Goal: Task Accomplishment & Management: Manage account settings

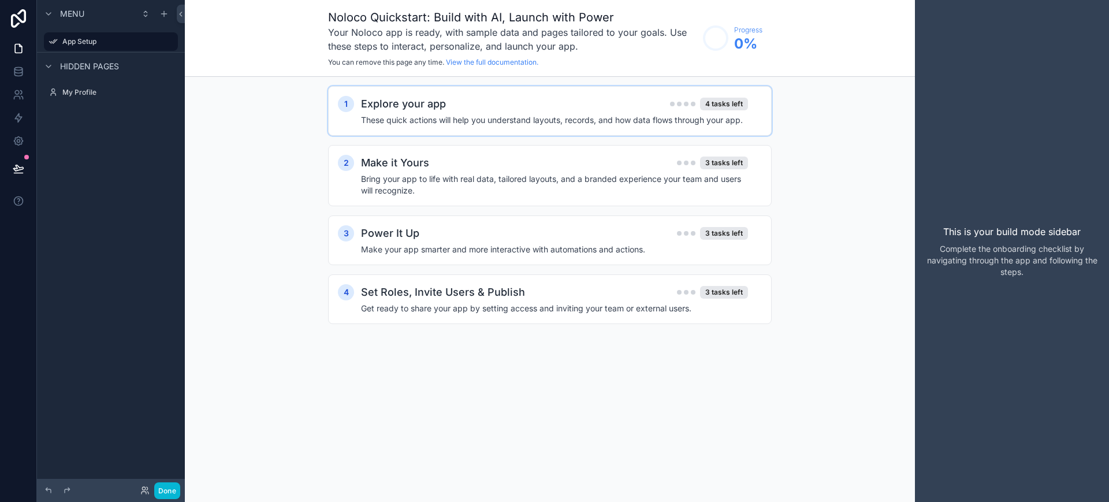
click at [434, 115] on h4 "These quick actions will help you understand layouts, records, and how data flo…" at bounding box center [554, 120] width 387 height 12
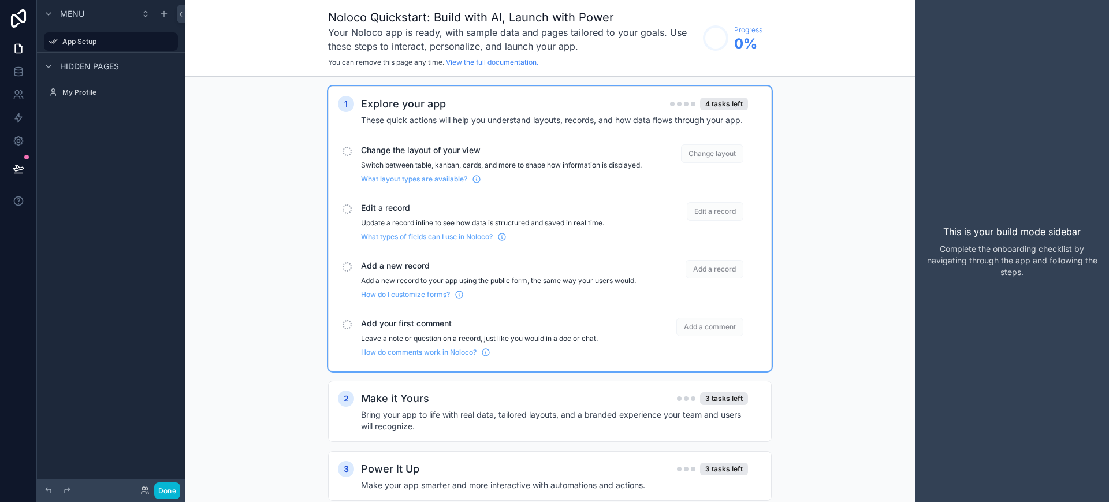
click at [721, 152] on span "Change layout" at bounding box center [712, 153] width 62 height 18
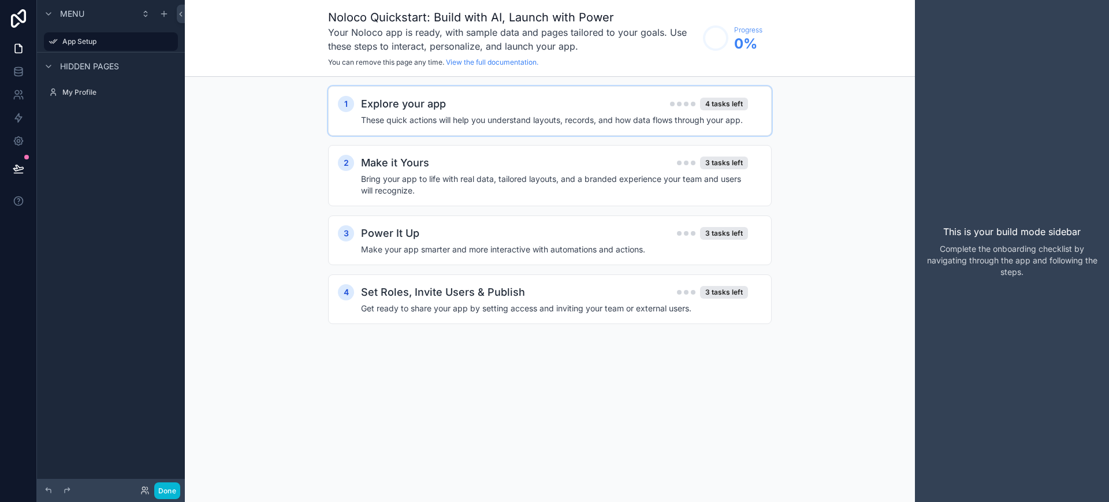
click at [649, 117] on h4 "These quick actions will help you understand layouts, records, and how data flo…" at bounding box center [554, 120] width 387 height 12
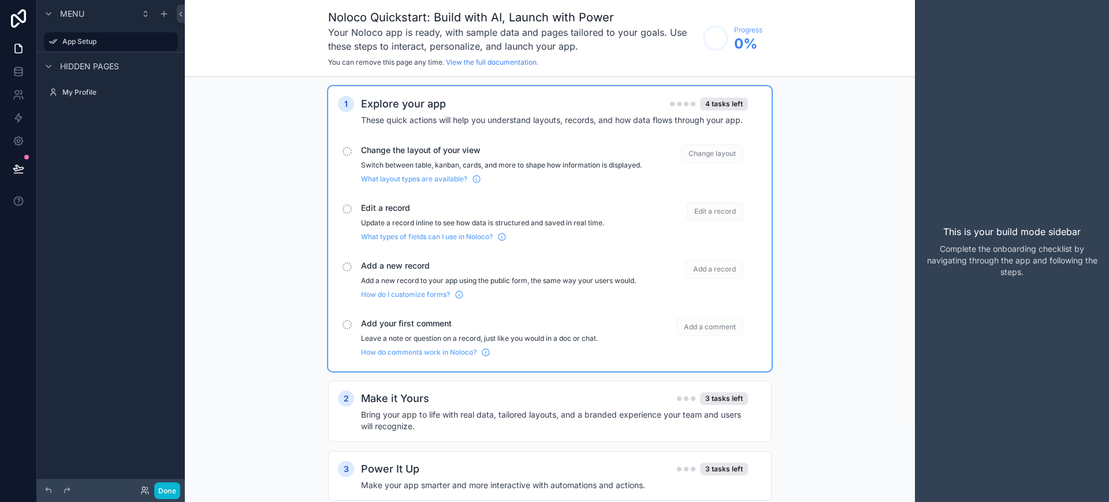
click at [464, 150] on span "Change the layout of your view" at bounding box center [501, 150] width 281 height 12
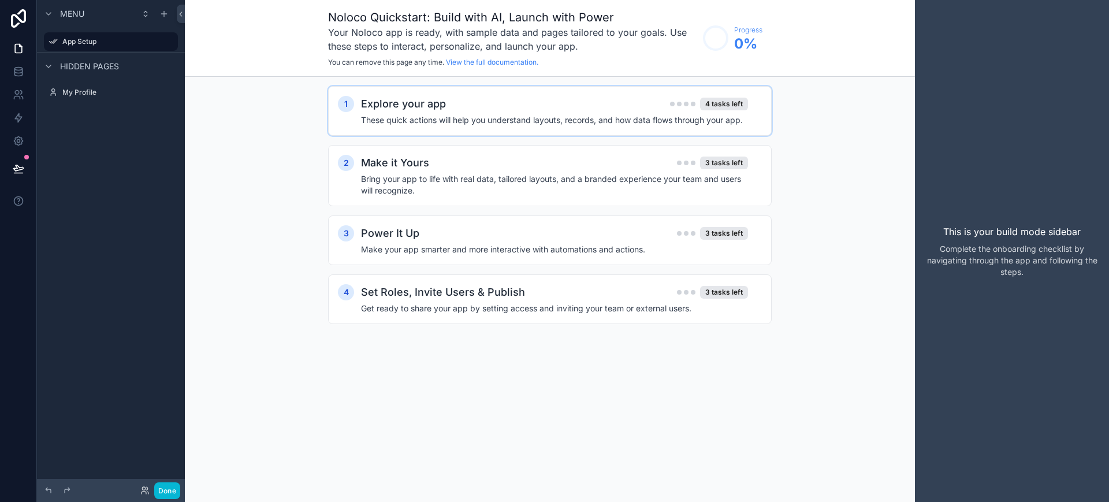
click at [462, 120] on h4 "These quick actions will help you understand layouts, records, and how data flo…" at bounding box center [554, 120] width 387 height 12
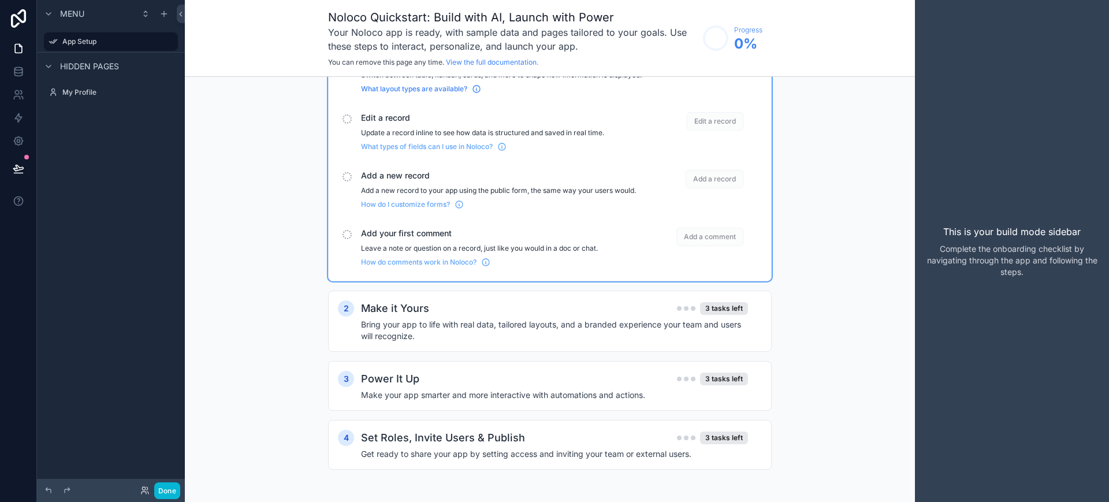
scroll to position [99, 0]
click at [446, 321] on h4 "Bring your app to life with real data, tailored layouts, and a branded experien…" at bounding box center [554, 330] width 387 height 23
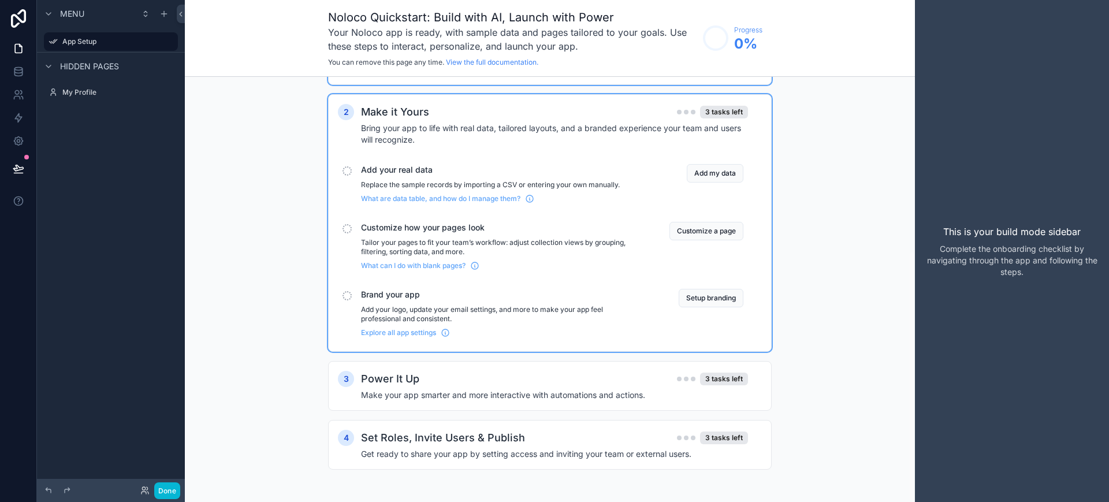
scroll to position [296, 0]
click at [454, 389] on h4 "Make your app smarter and more interactive with automations and actions." at bounding box center [554, 395] width 387 height 12
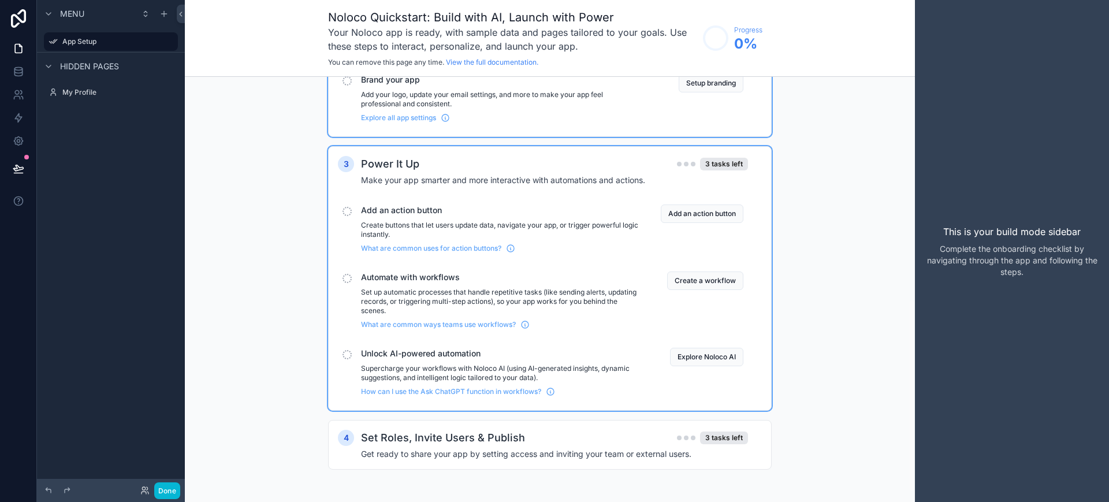
scroll to position [511, 0]
click at [460, 438] on h2 "Set Roles, Invite Users & Publish" at bounding box center [443, 438] width 164 height 16
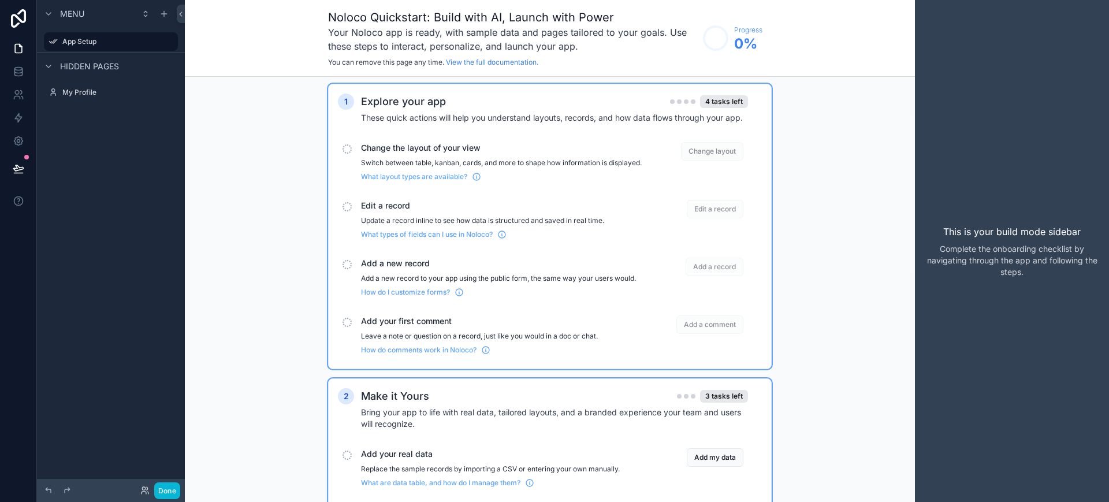
scroll to position [0, 0]
click at [92, 65] on span "Hidden pages" at bounding box center [89, 67] width 59 height 12
click at [69, 91] on label "My Profile" at bounding box center [108, 92] width 92 height 9
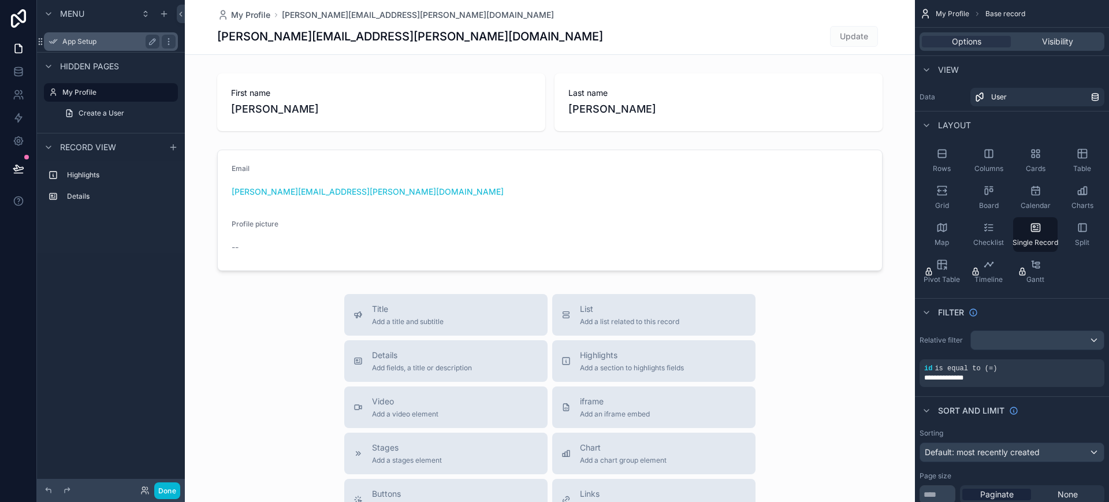
click at [92, 41] on label "App Setup" at bounding box center [108, 41] width 92 height 9
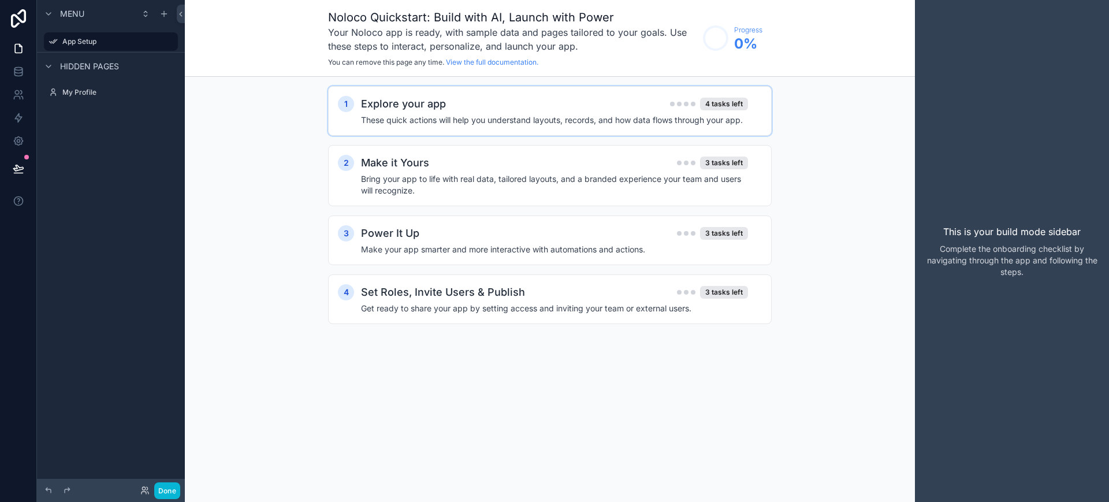
click at [423, 99] on h2 "Explore your app" at bounding box center [403, 104] width 85 height 16
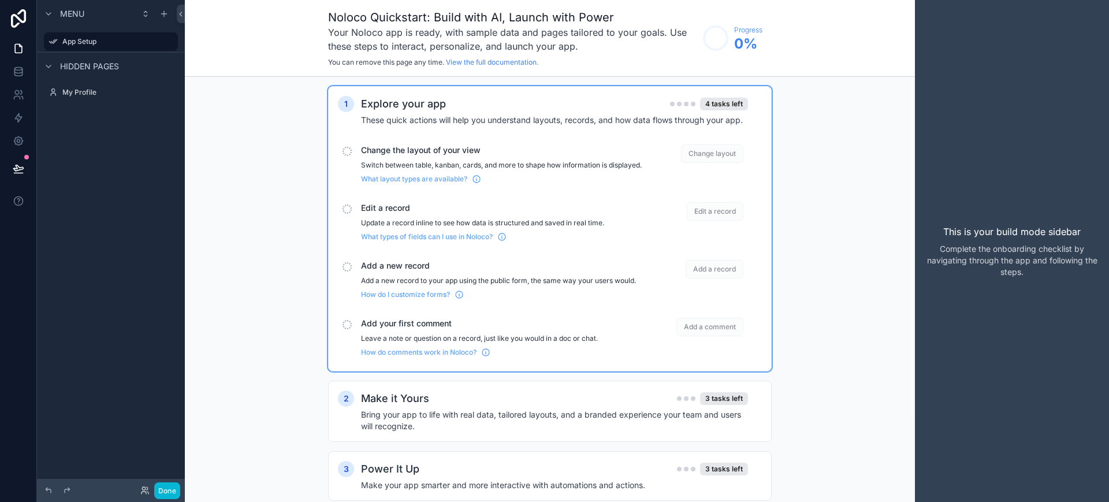
click at [713, 151] on span "Change layout" at bounding box center [712, 153] width 62 height 18
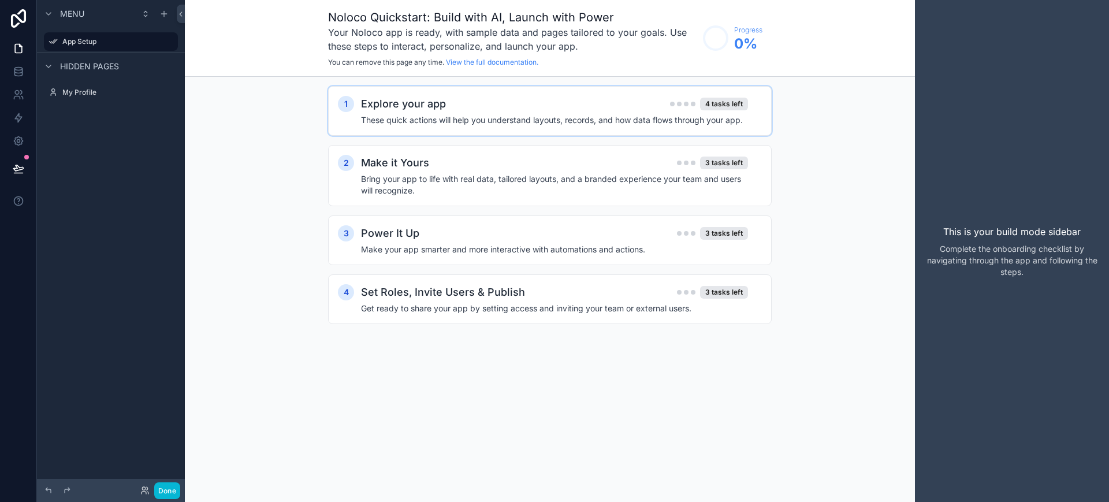
click at [712, 126] on div "1 Explore your app 4 tasks left These quick actions will help you understand la…" at bounding box center [550, 111] width 444 height 50
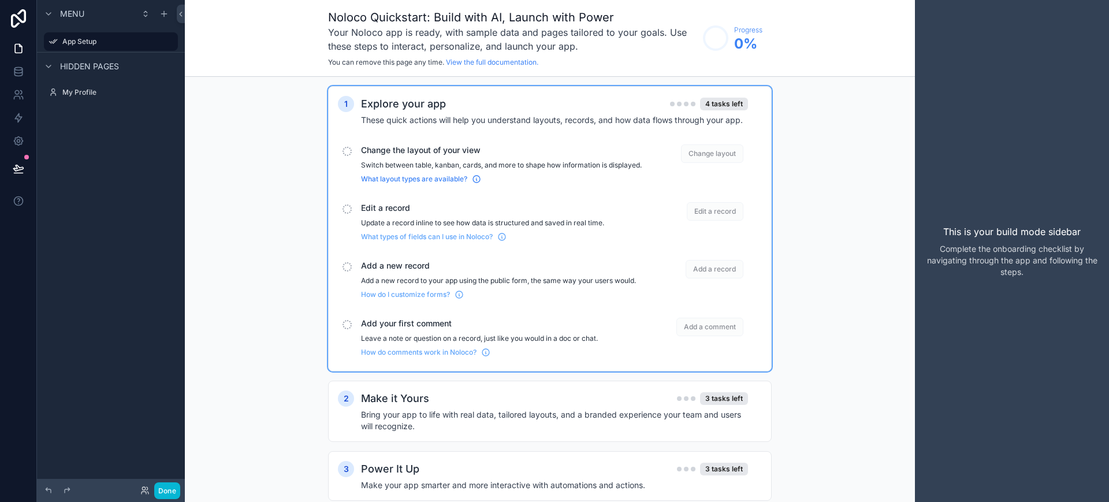
click at [452, 184] on span "What layout types are available?" at bounding box center [414, 178] width 106 height 9
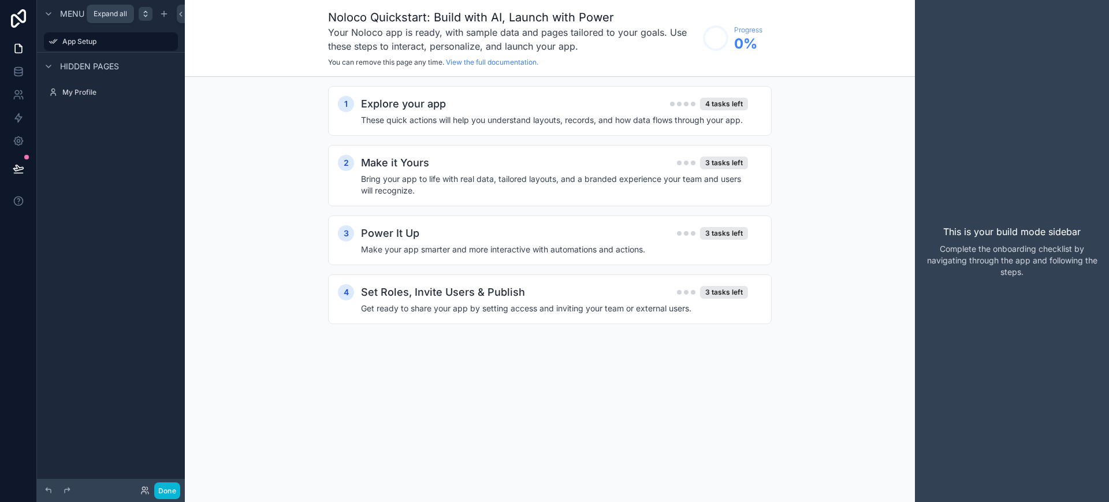
click at [144, 16] on icon "scrollable content" at bounding box center [145, 13] width 9 height 9
click at [161, 13] on icon "scrollable content" at bounding box center [163, 13] width 9 height 9
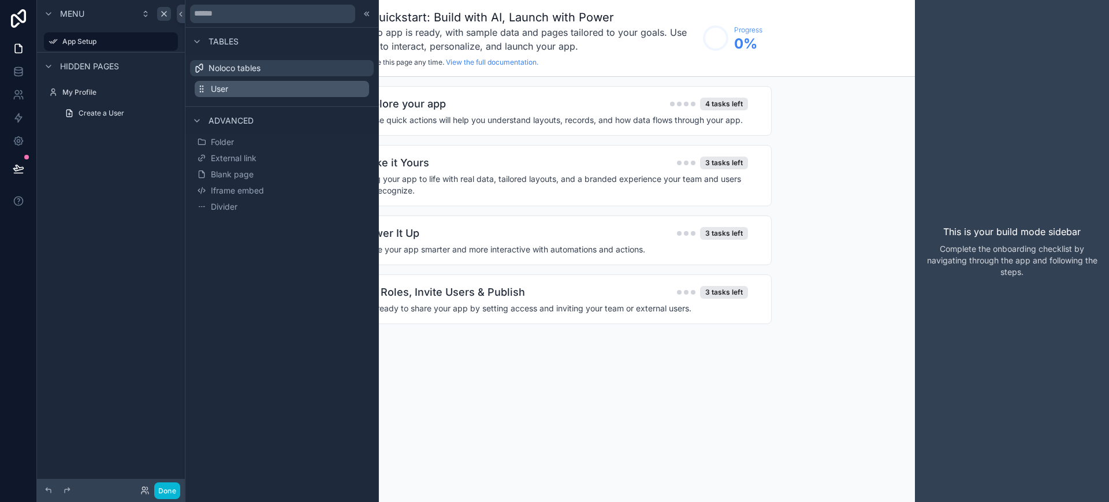
click at [217, 84] on span "User" at bounding box center [219, 89] width 17 height 12
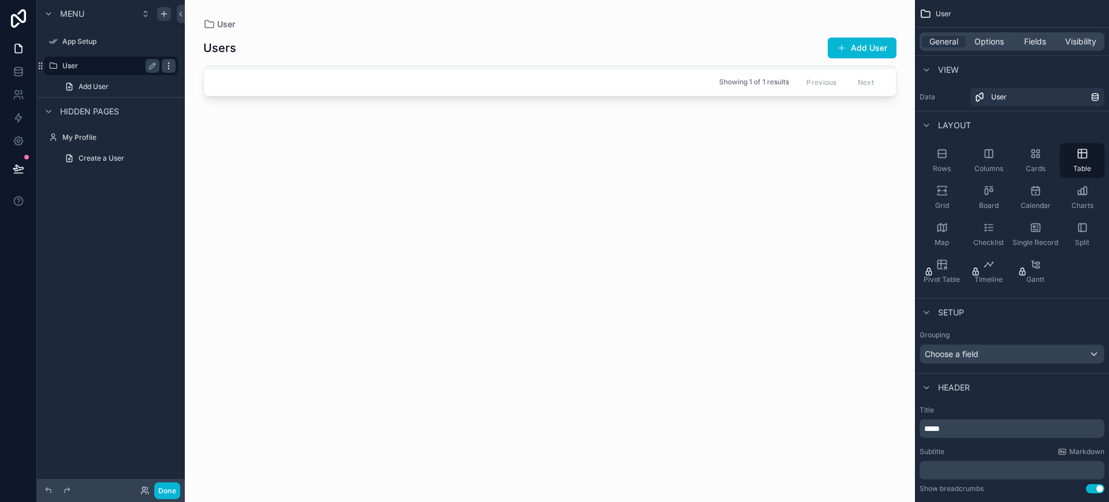
click at [172, 65] on icon "scrollable content" at bounding box center [168, 65] width 9 height 9
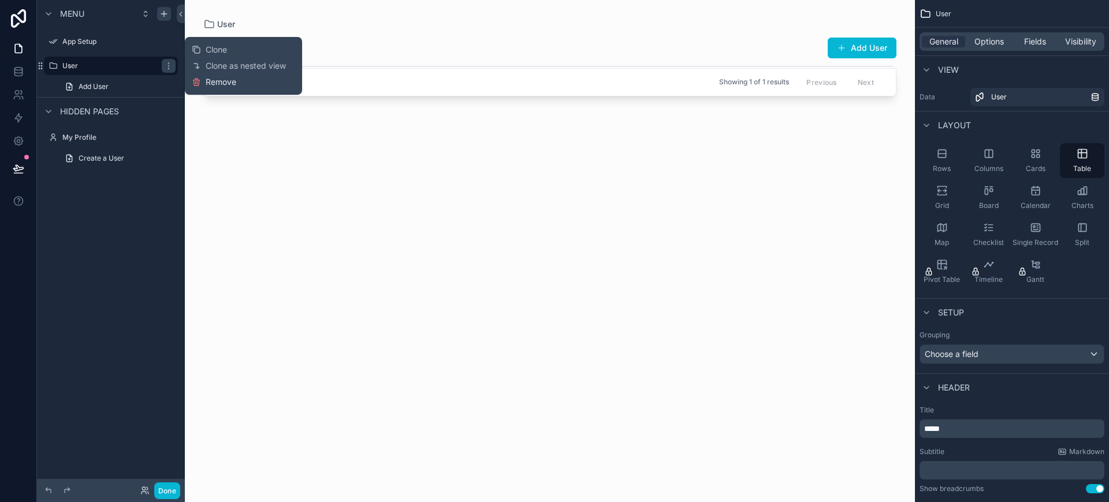
click at [206, 80] on span "Remove" at bounding box center [221, 82] width 31 height 12
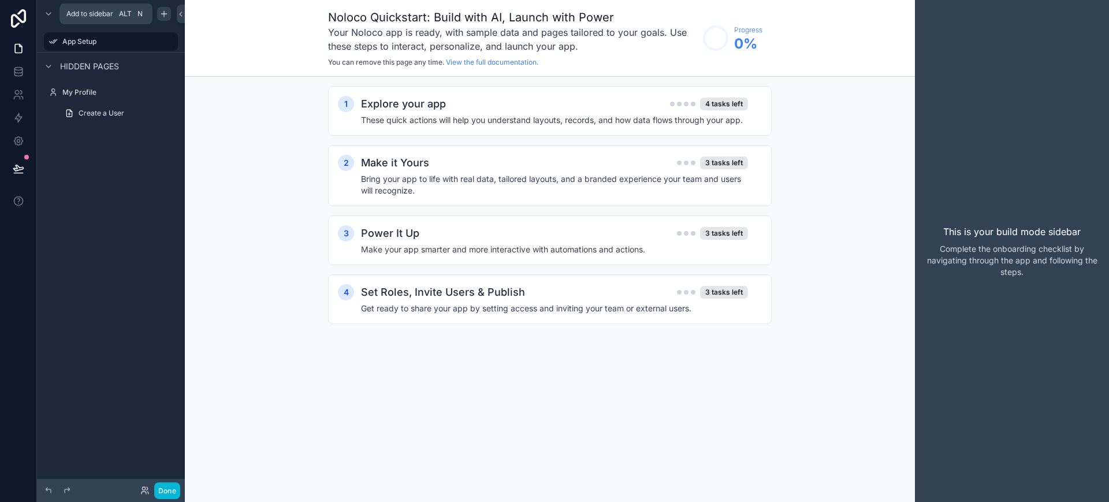
click at [166, 12] on icon "scrollable content" at bounding box center [163, 13] width 9 height 9
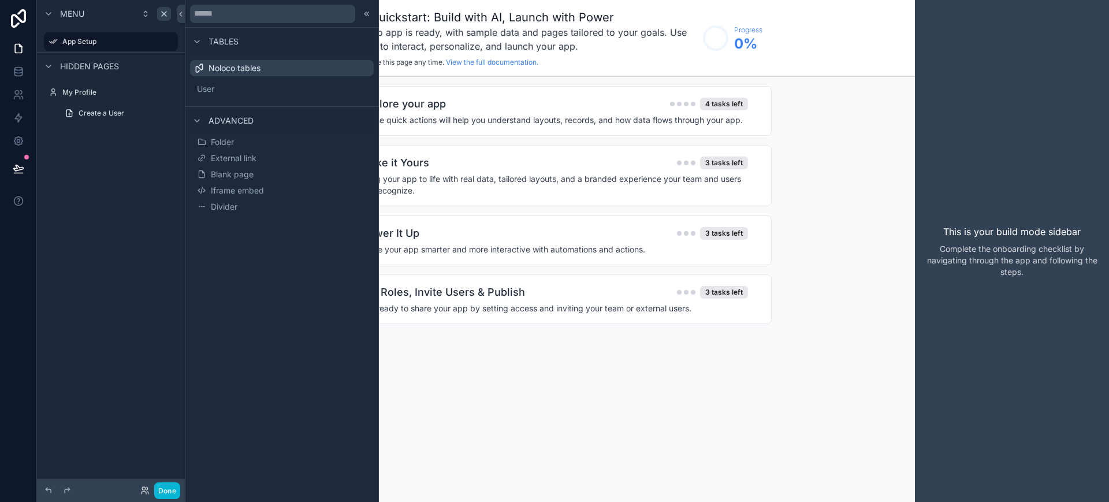
click at [223, 66] on span "Noloco tables" at bounding box center [235, 68] width 52 height 12
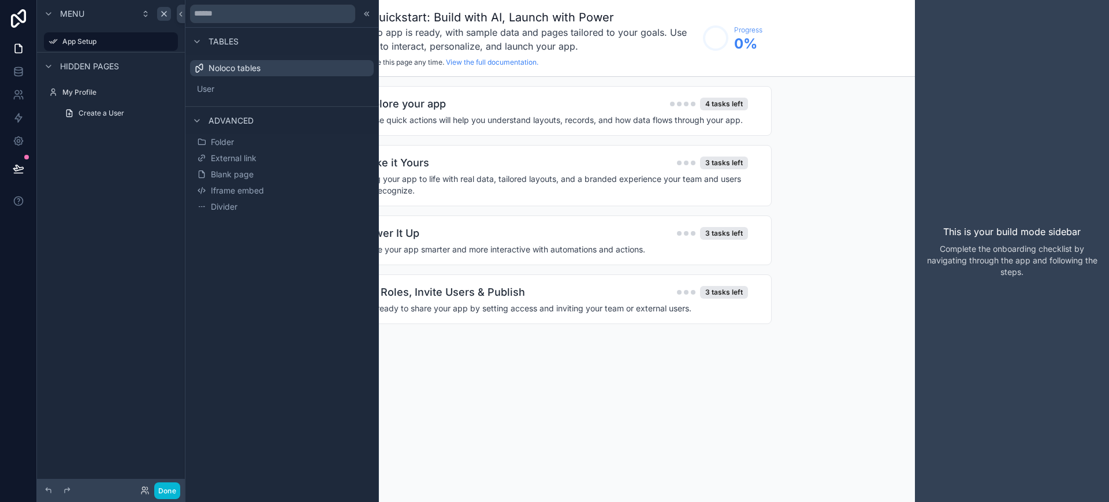
click at [223, 66] on span "Noloco tables" at bounding box center [235, 68] width 52 height 12
click at [225, 38] on span "Tables" at bounding box center [224, 42] width 30 height 12
click at [16, 66] on icon at bounding box center [19, 72] width 12 height 12
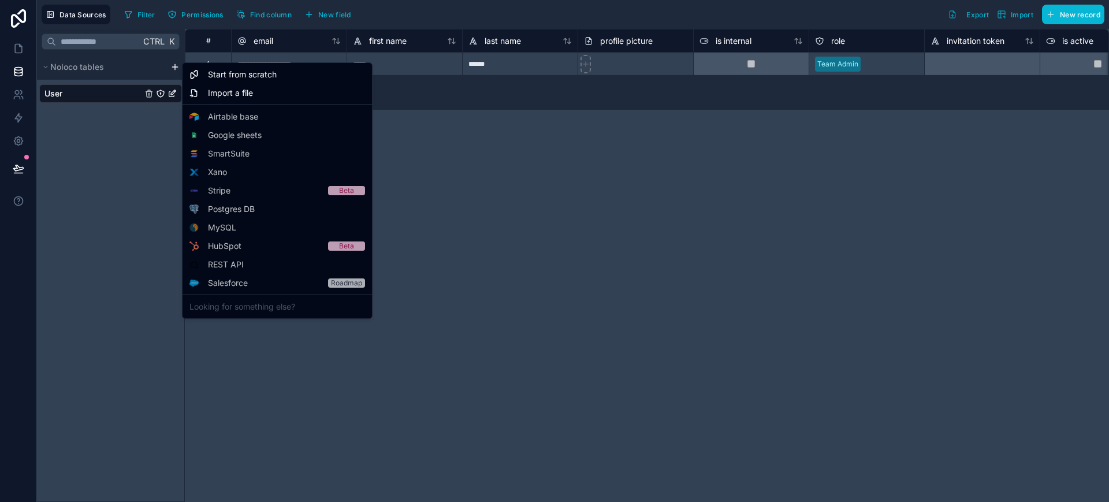
click at [174, 66] on html "**********" at bounding box center [554, 251] width 1109 height 502
click at [242, 74] on span "Start from scratch" at bounding box center [242, 75] width 69 height 12
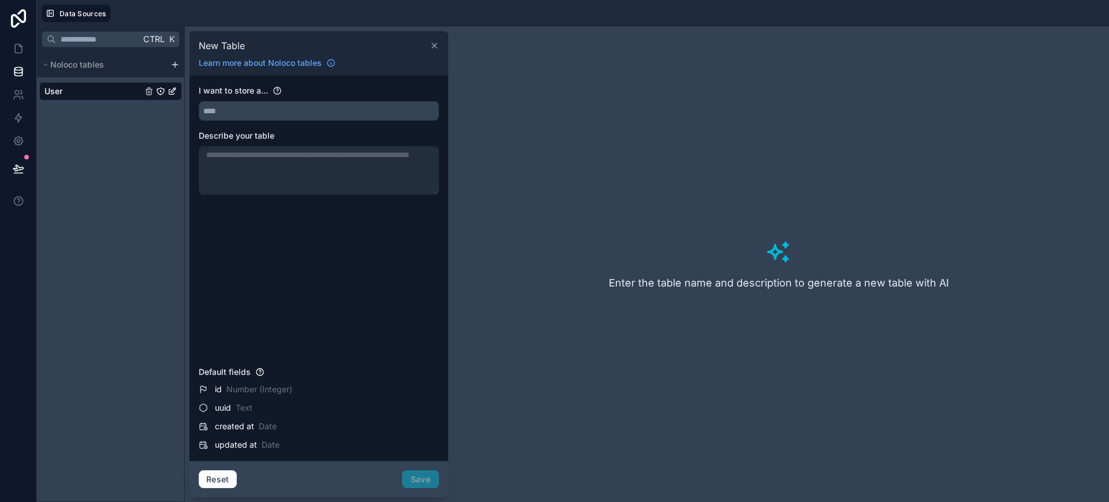
click at [433, 44] on icon at bounding box center [434, 45] width 5 height 5
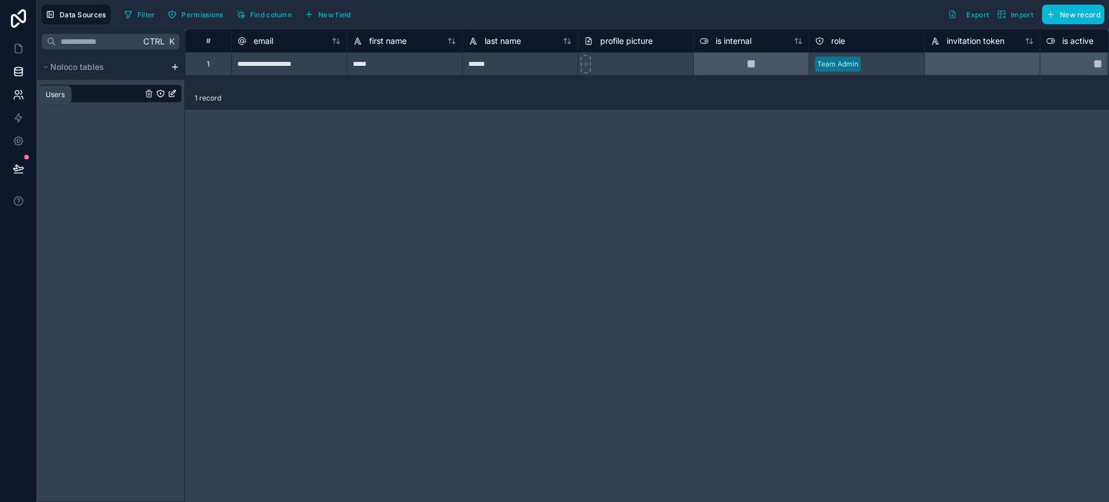
click at [23, 99] on icon at bounding box center [19, 95] width 12 height 12
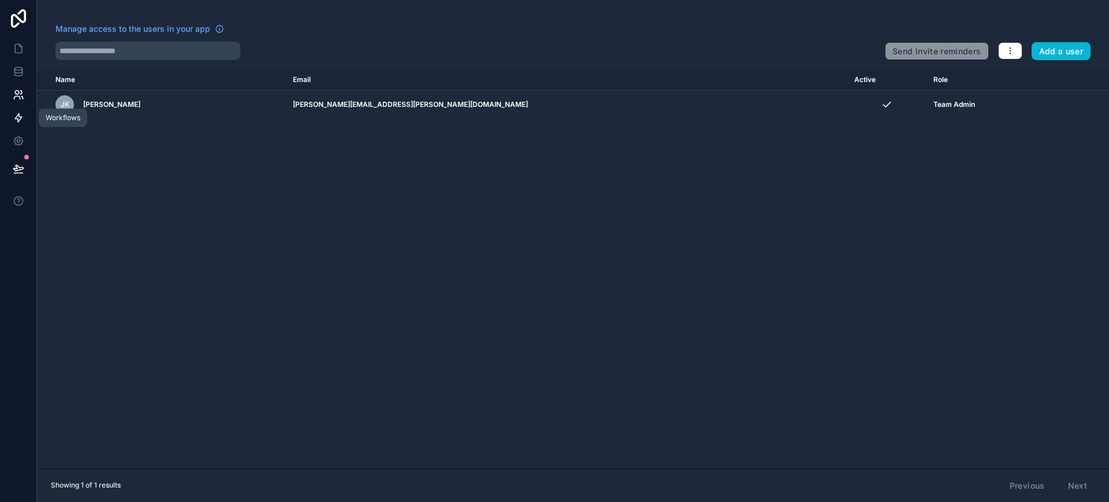
click at [15, 122] on icon at bounding box center [19, 118] width 12 height 12
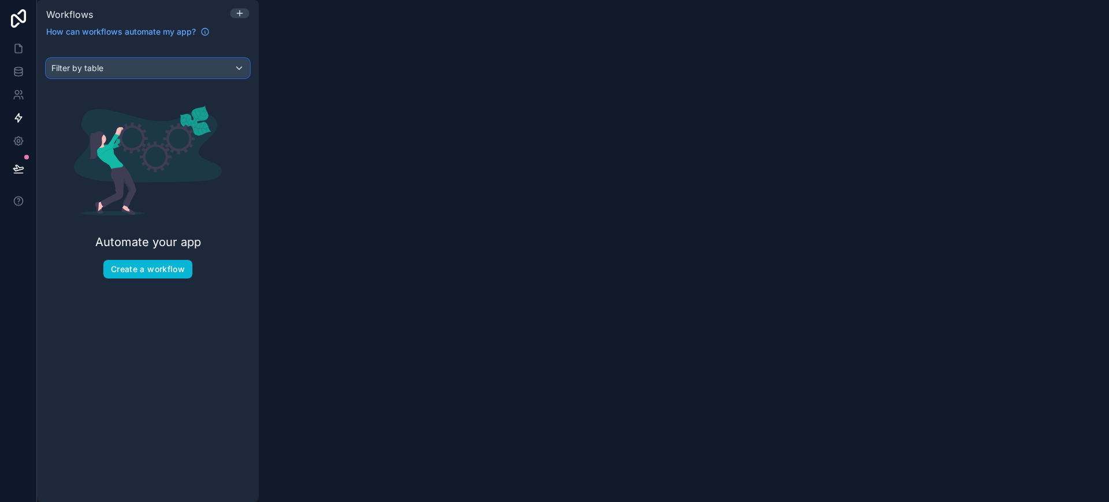
click at [166, 67] on div "Filter by table" at bounding box center [148, 68] width 202 height 18
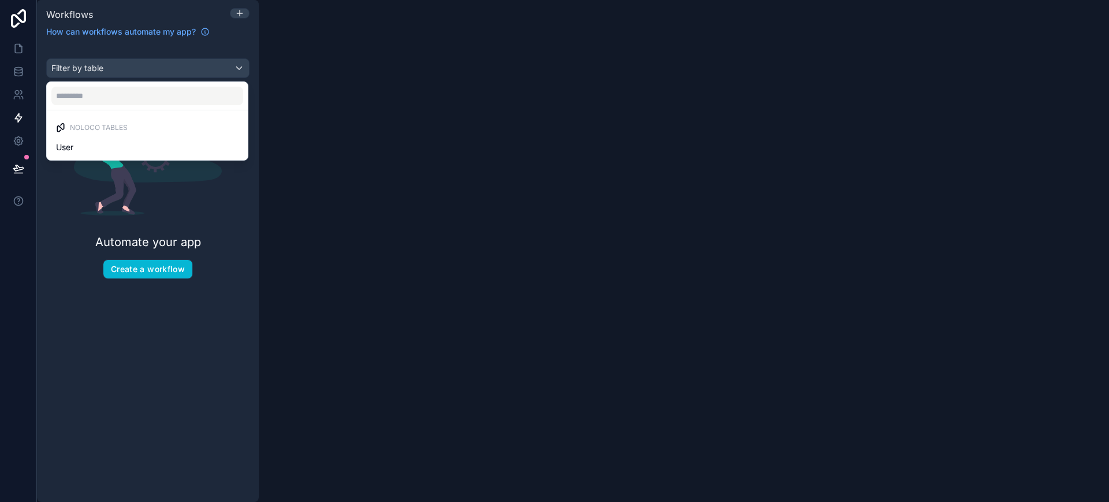
click at [166, 67] on div "scrollable content" at bounding box center [554, 251] width 1109 height 502
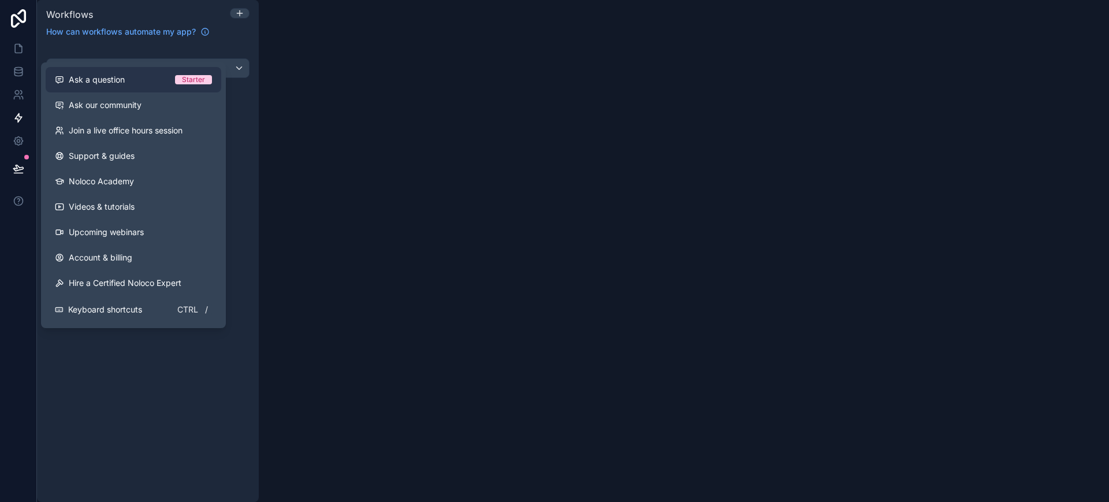
click at [111, 81] on span "Ask a question" at bounding box center [97, 80] width 56 height 12
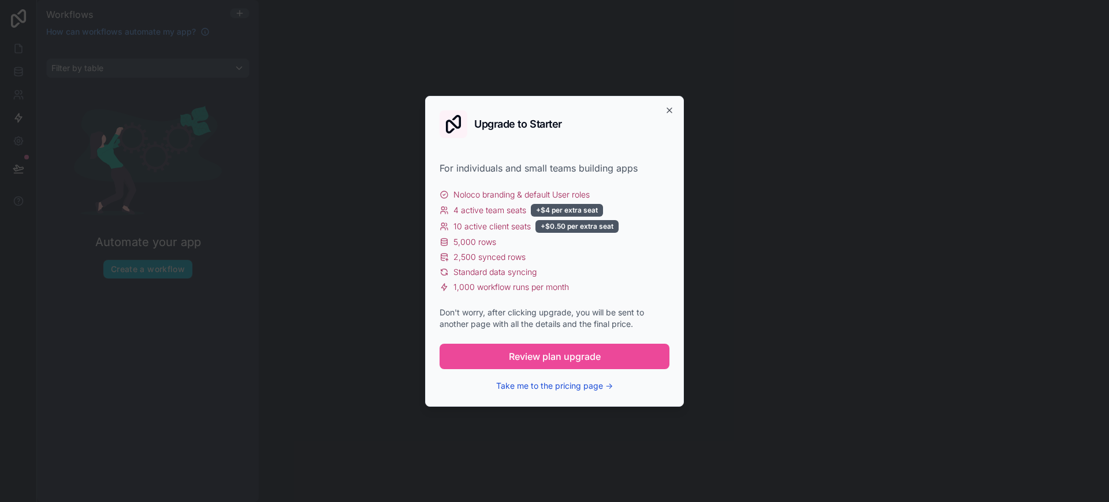
click at [552, 384] on button "Take me to the pricing page →" at bounding box center [554, 386] width 117 height 12
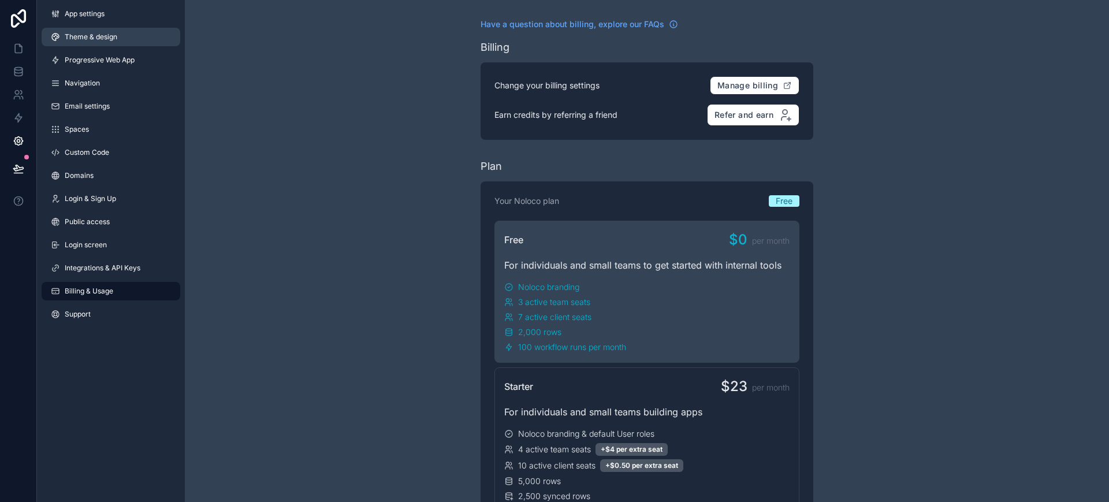
click at [94, 42] on link "Theme & design" at bounding box center [111, 37] width 139 height 18
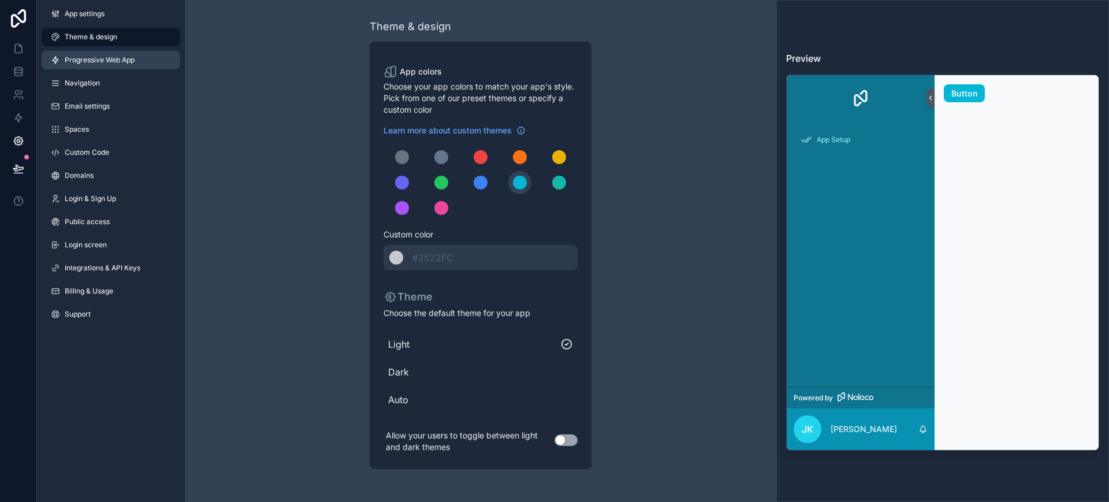
click at [102, 57] on span "Progressive Web App" at bounding box center [100, 59] width 70 height 9
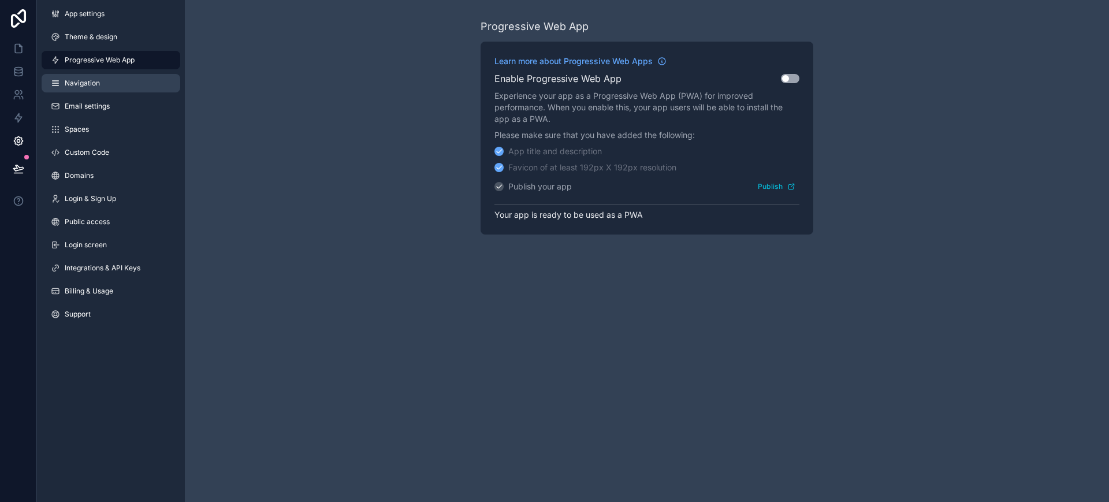
click at [86, 84] on span "Navigation" at bounding box center [82, 83] width 35 height 9
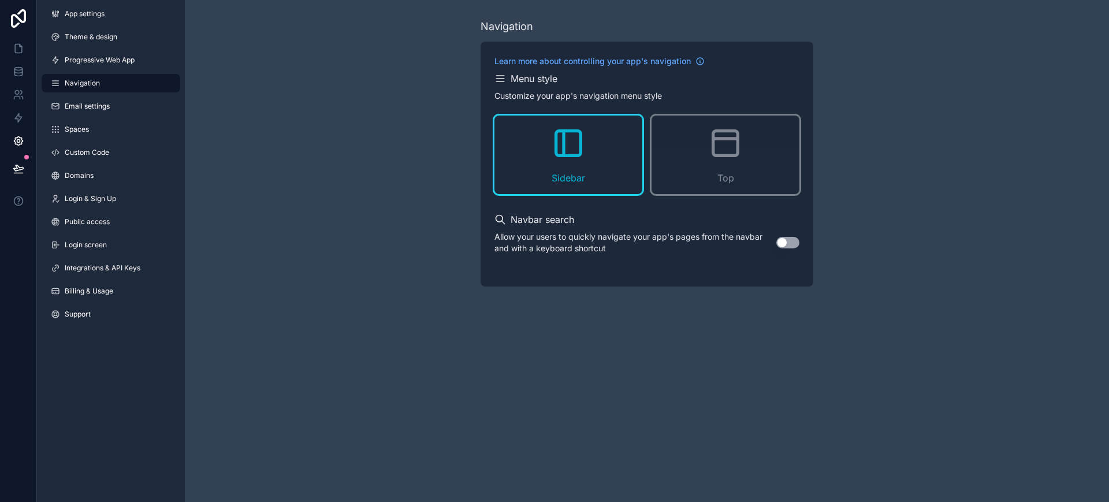
click at [792, 239] on button "Use setting" at bounding box center [787, 243] width 23 height 12
click at [79, 113] on link "Email settings" at bounding box center [111, 106] width 139 height 18
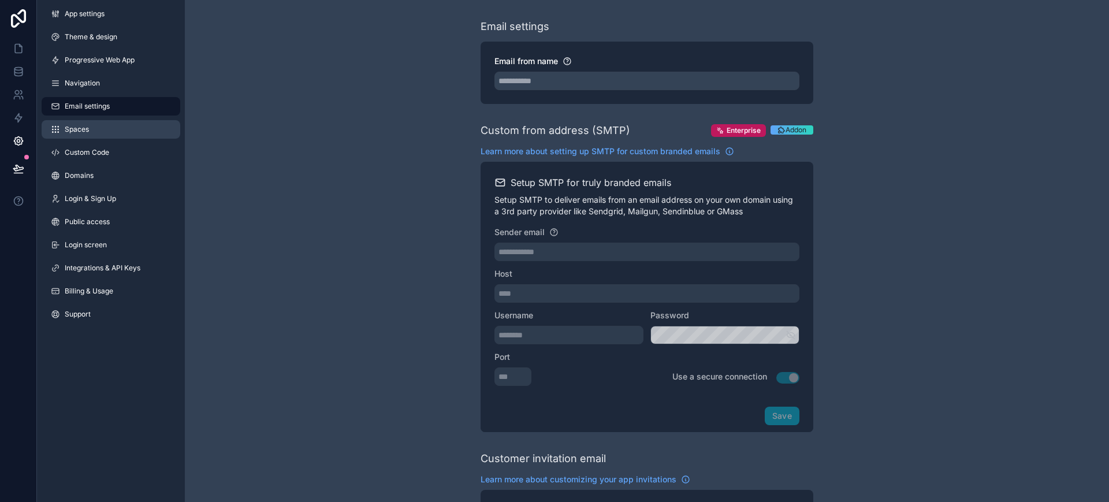
click at [84, 132] on span "Spaces" at bounding box center [77, 129] width 24 height 9
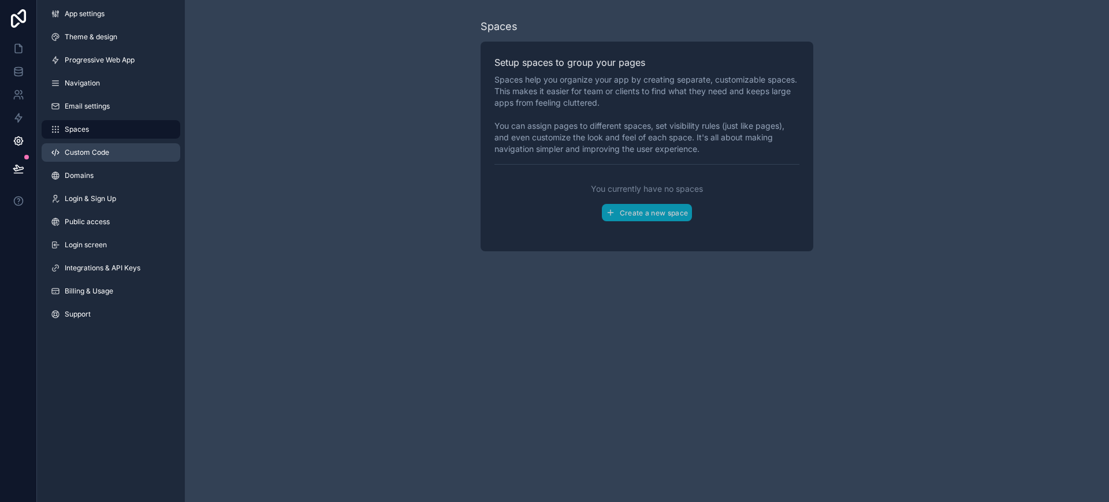
click at [77, 150] on span "Custom Code" at bounding box center [87, 152] width 44 height 9
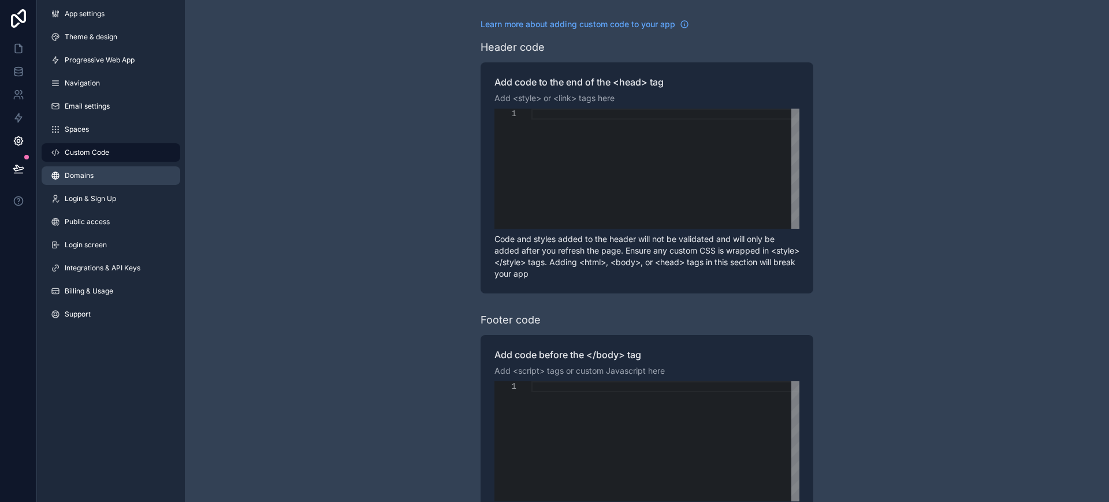
click at [78, 169] on link "Domains" at bounding box center [111, 175] width 139 height 18
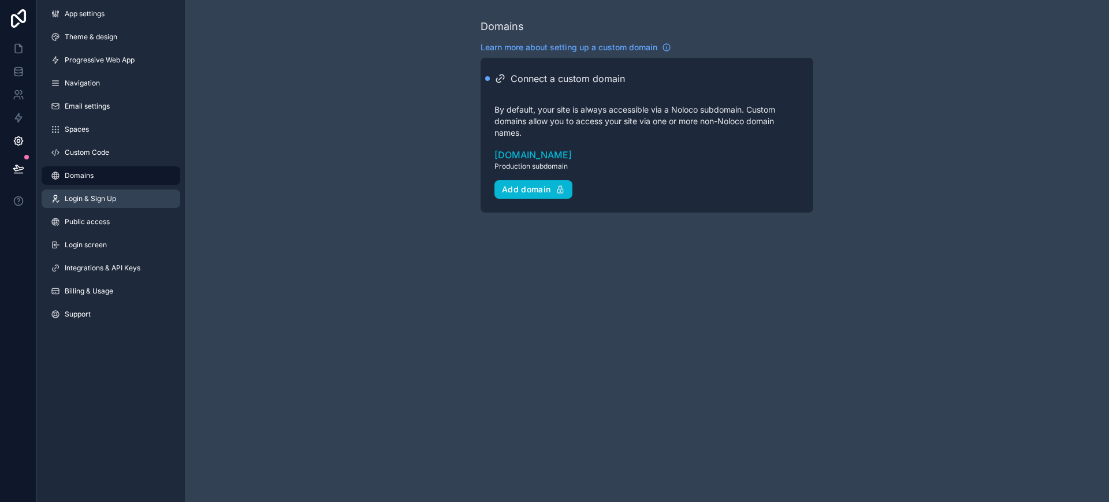
click at [81, 204] on link "Login & Sign Up" at bounding box center [111, 198] width 139 height 18
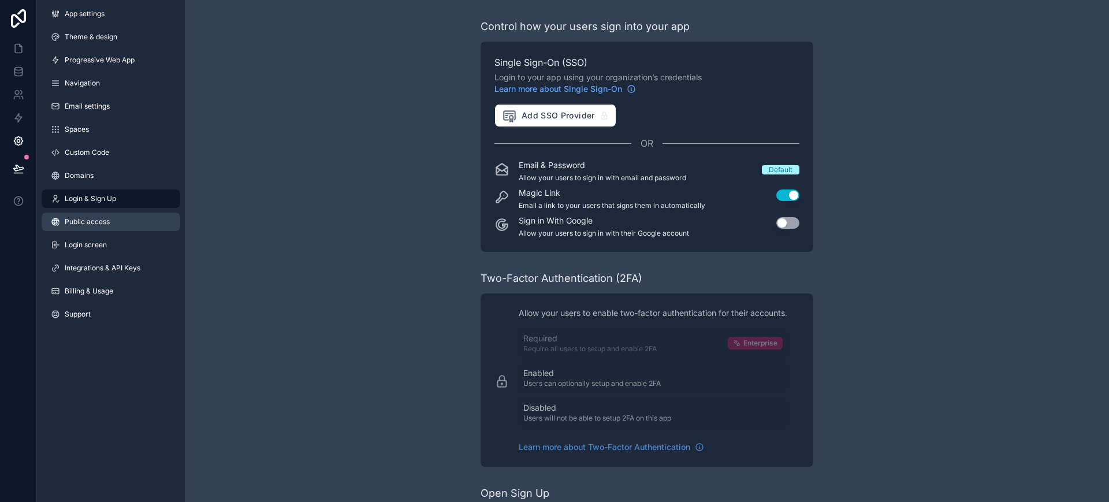
click at [84, 222] on span "Public access" at bounding box center [87, 221] width 45 height 9
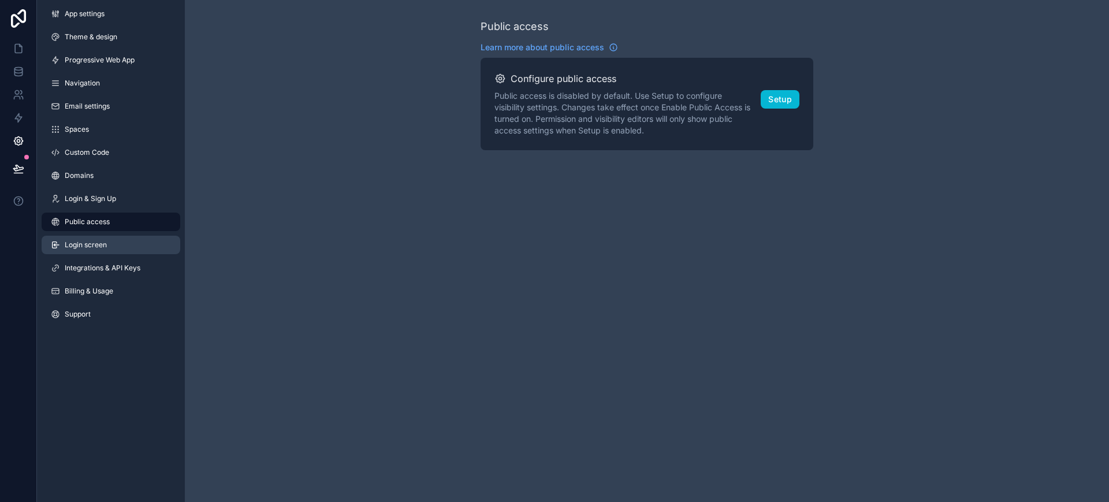
click at [85, 245] on span "Login screen" at bounding box center [86, 244] width 42 height 9
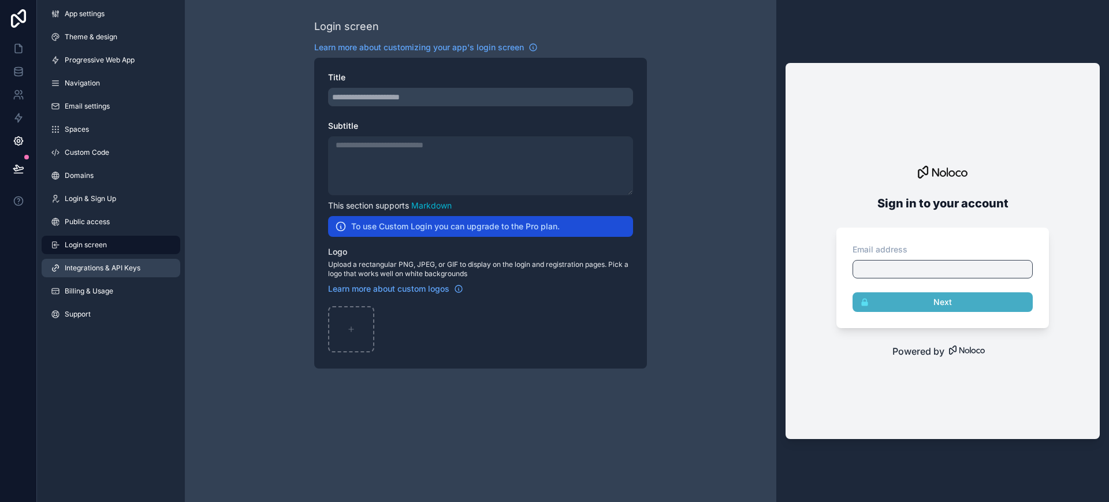
click at [84, 269] on span "Integrations & API Keys" at bounding box center [103, 267] width 76 height 9
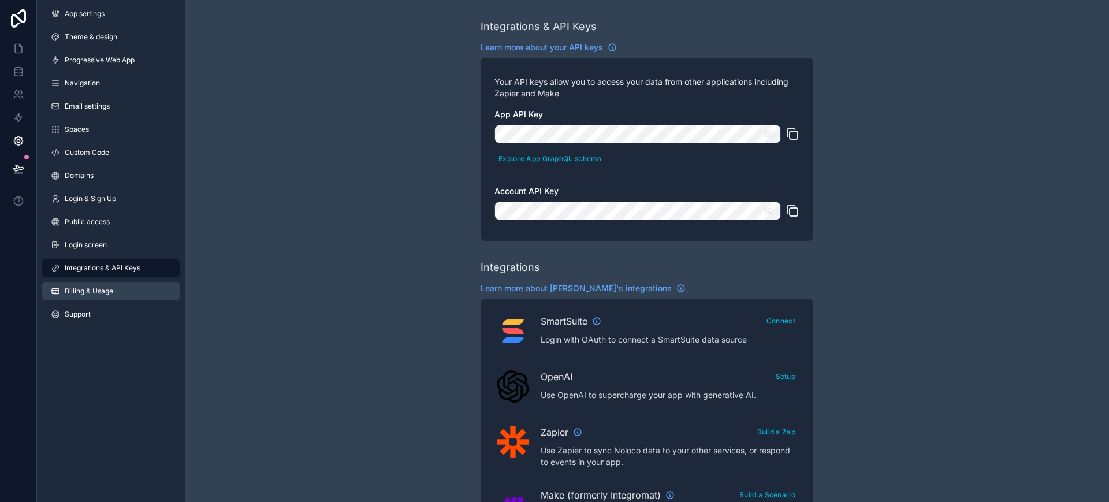
click at [85, 285] on link "Billing & Usage" at bounding box center [111, 291] width 139 height 18
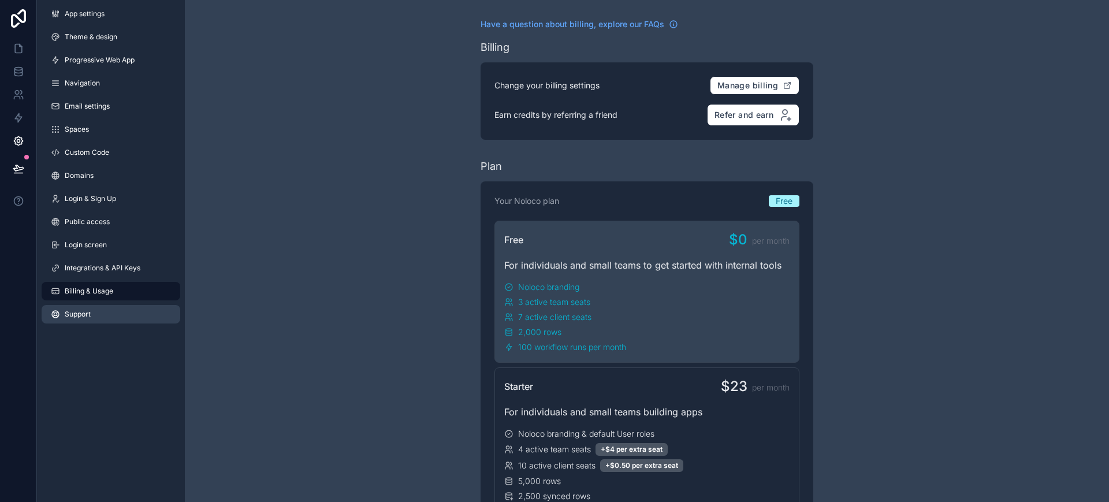
click at [85, 307] on link "Support" at bounding box center [111, 314] width 139 height 18
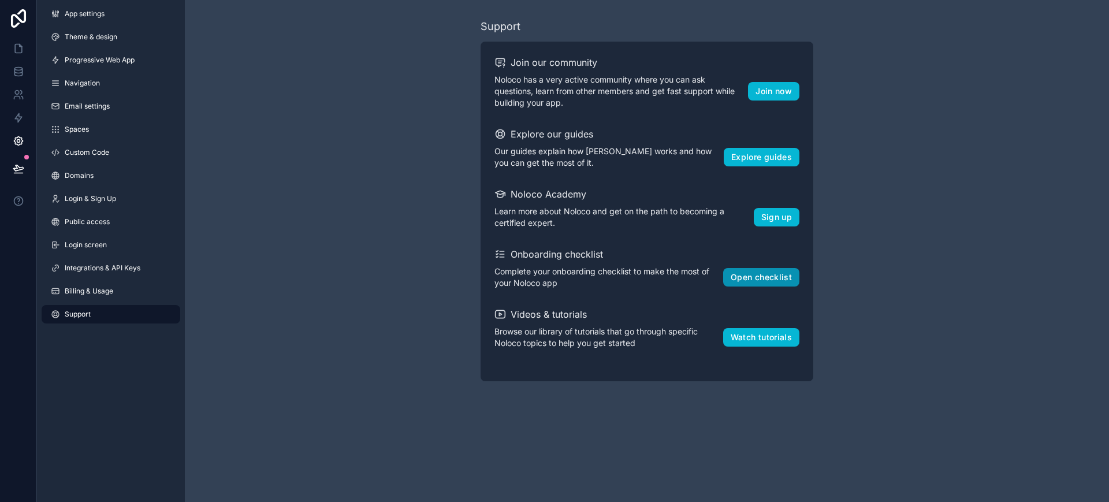
click at [770, 273] on button "Open checklist" at bounding box center [761, 277] width 76 height 18
click at [20, 140] on icon at bounding box center [18, 141] width 3 height 3
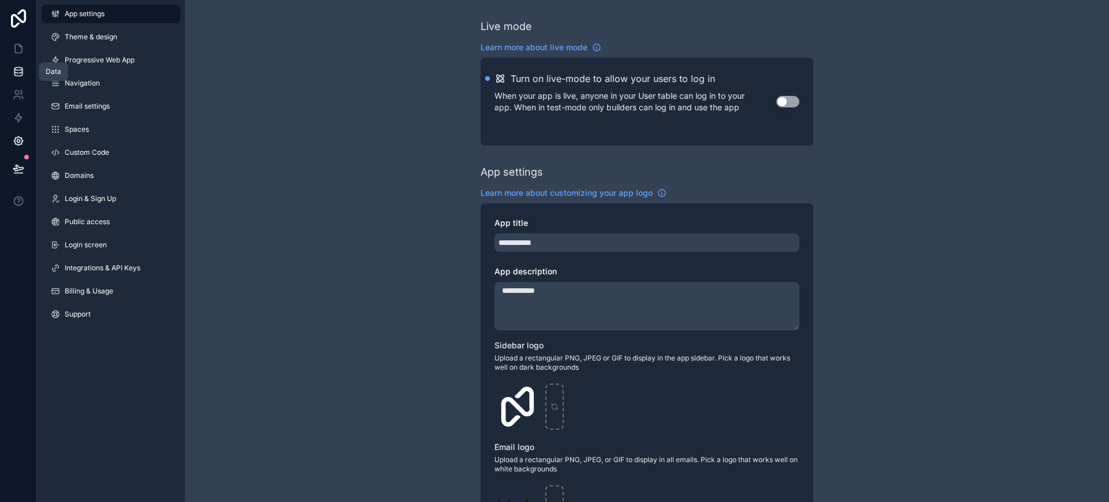
click at [18, 69] on icon at bounding box center [19, 72] width 12 height 12
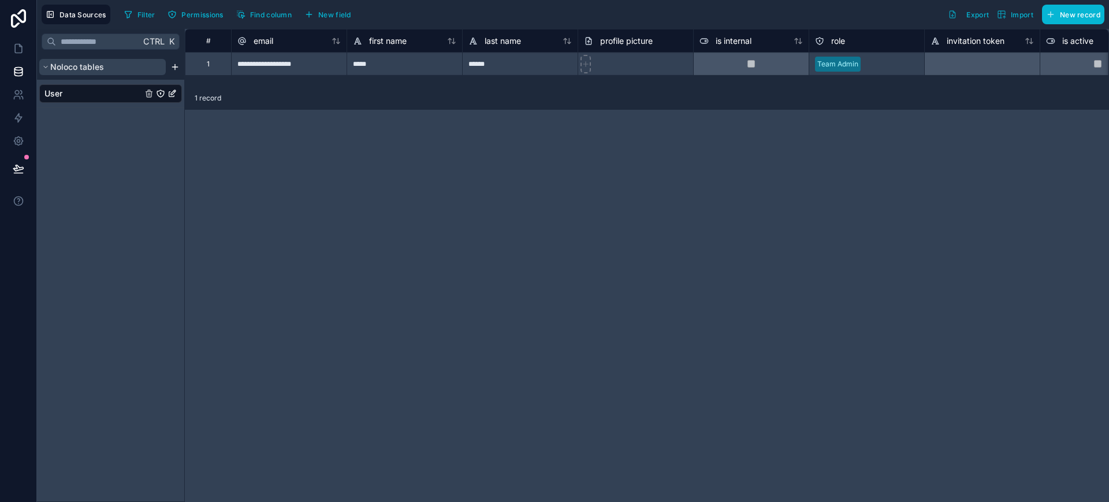
click at [74, 68] on span "Noloco tables" at bounding box center [77, 67] width 54 height 12
click at [173, 68] on html "**********" at bounding box center [554, 251] width 1109 height 502
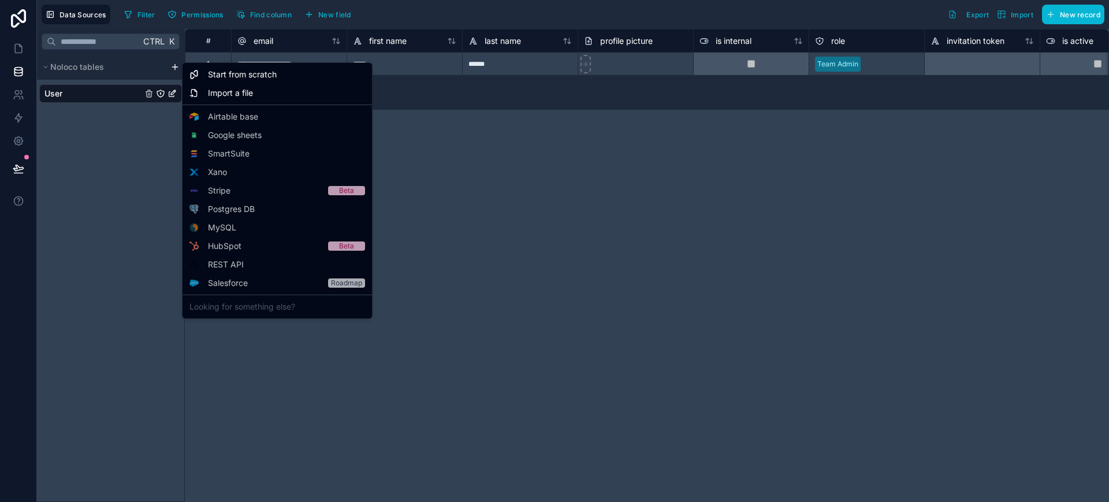
click at [490, 222] on html "**********" at bounding box center [554, 251] width 1109 height 502
